Goal: Information Seeking & Learning: Learn about a topic

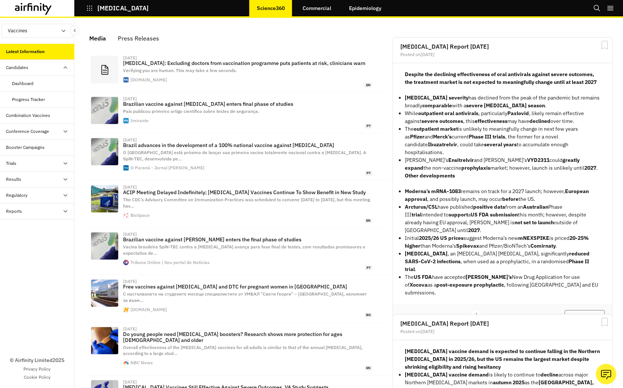
scroll to position [458, 223]
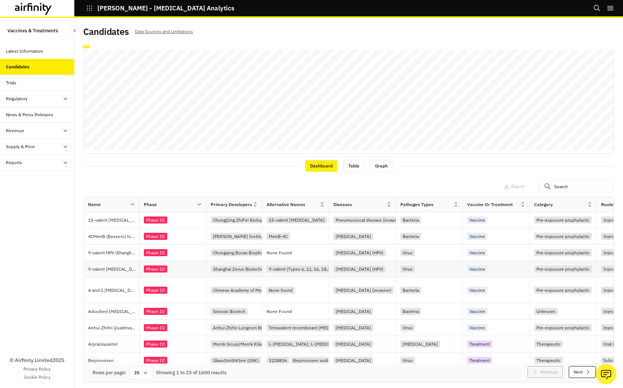
scroll to position [144, 0]
click at [122, 252] on p "9-valent HPV (Shanghai Bovax Biotechnology)" at bounding box center [113, 252] width 51 height 7
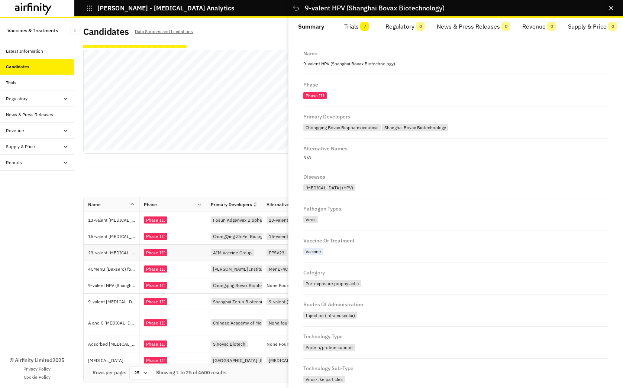
click at [612, 8] on icon "Close" at bounding box center [611, 8] width 4 height 4
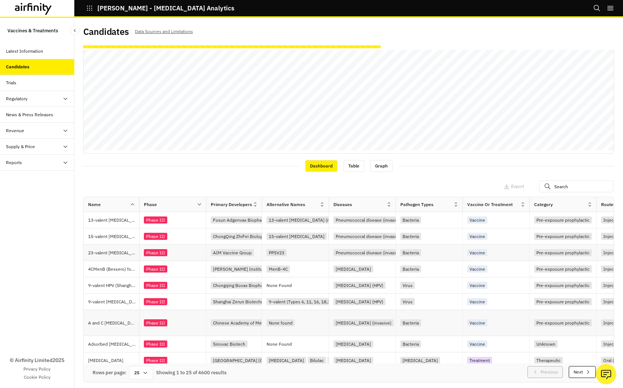
click at [177, 322] on div "Phase III" at bounding box center [175, 323] width 62 height 10
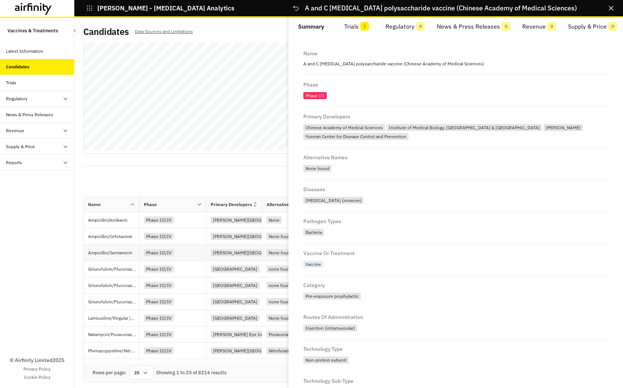
scroll to position [136, 0]
click at [609, 11] on button "Close" at bounding box center [611, 8] width 12 height 12
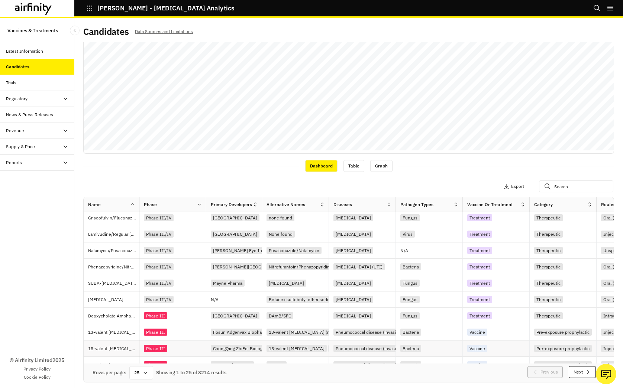
scroll to position [159, 0]
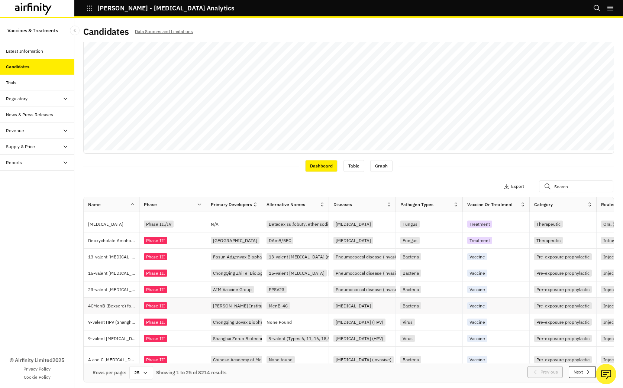
click at [184, 309] on div "Phase III" at bounding box center [175, 306] width 62 height 10
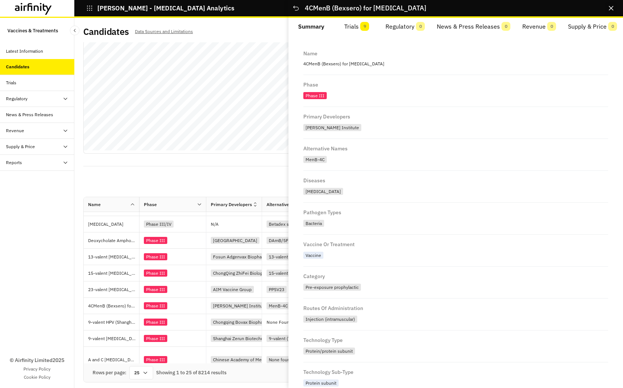
click at [609, 9] on icon "Close" at bounding box center [611, 8] width 4 height 4
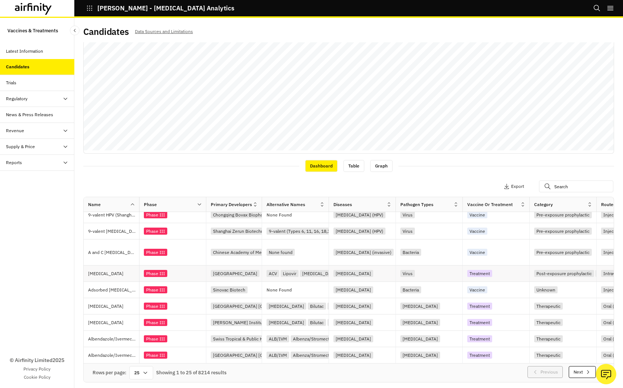
scroll to position [268, 0]
click at [184, 276] on div "Phase III" at bounding box center [175, 274] width 62 height 10
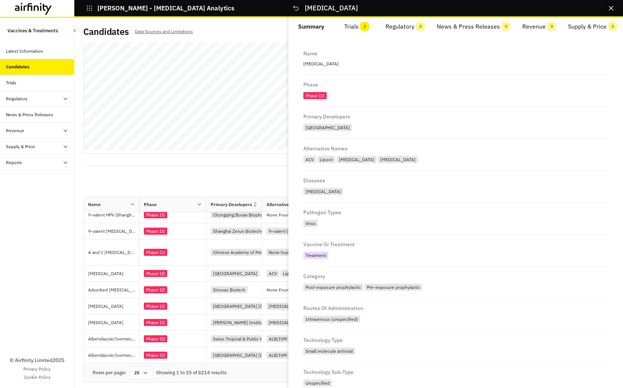
click at [612, 7] on icon "Close" at bounding box center [611, 8] width 4 height 4
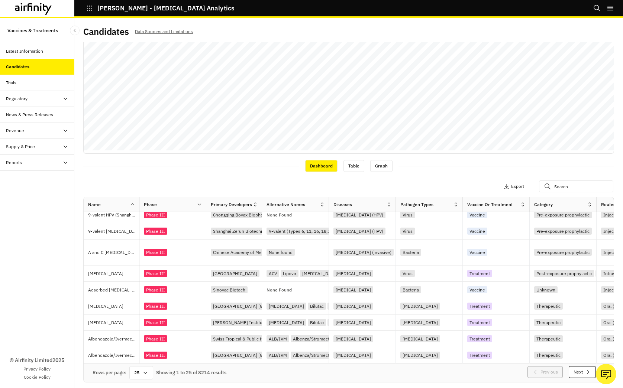
click at [198, 204] on icon at bounding box center [199, 205] width 3 height 2
click at [184, 240] on div "Sort Ascending" at bounding box center [167, 238] width 76 height 17
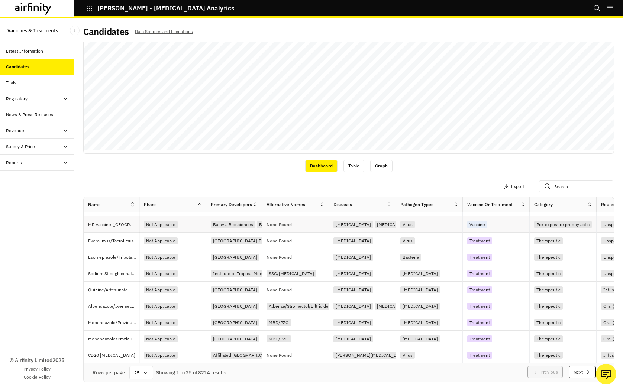
click at [183, 227] on div "Not Applicable" at bounding box center [175, 225] width 62 height 10
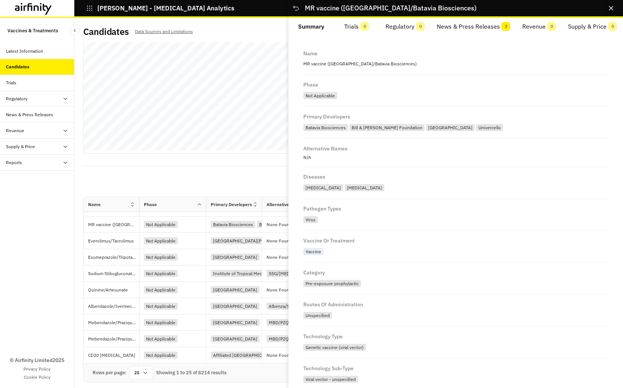
click at [611, 9] on icon "Close" at bounding box center [611, 8] width 4 height 4
